Goal: Navigation & Orientation: Find specific page/section

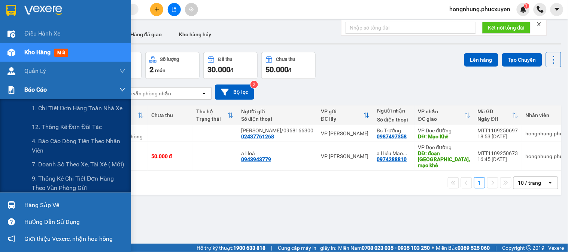
click at [9, 86] on img at bounding box center [11, 90] width 8 height 8
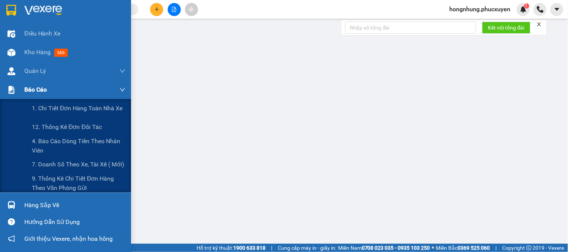
click at [9, 87] on img at bounding box center [11, 90] width 8 height 8
click at [53, 180] on span "9. Thống kê chi tiết đơn hàng theo văn phòng gửi" at bounding box center [79, 183] width 94 height 19
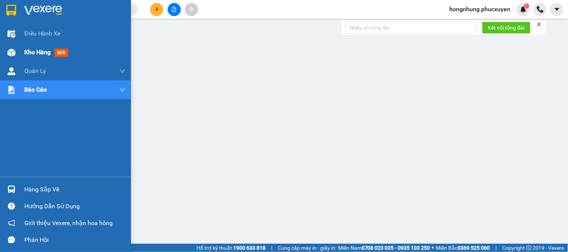
click at [25, 54] on span "Kho hàng" at bounding box center [37, 52] width 26 height 7
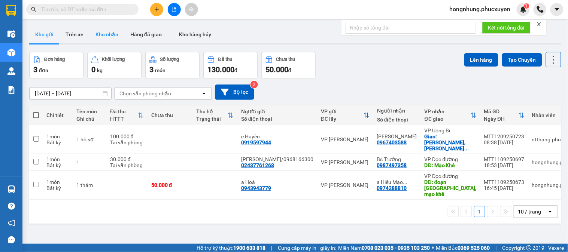
click at [109, 31] on button "Kho nhận" at bounding box center [106, 34] width 35 height 18
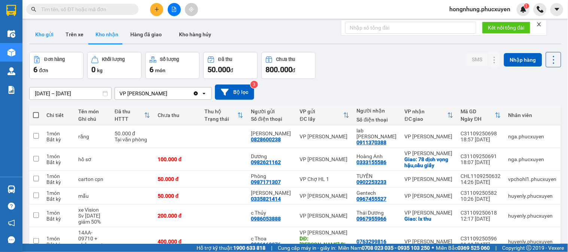
click at [50, 38] on button "Kho gửi" at bounding box center [44, 34] width 30 height 18
